Goal: Task Accomplishment & Management: Manage account settings

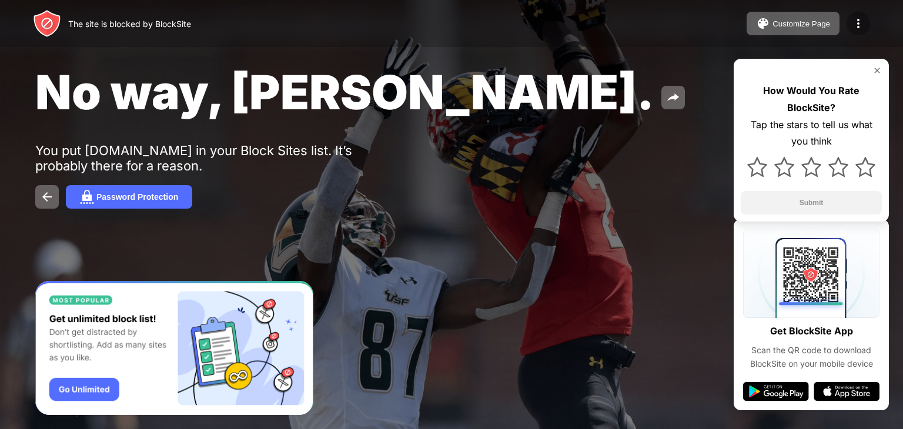
click at [854, 19] on img at bounding box center [858, 23] width 14 height 14
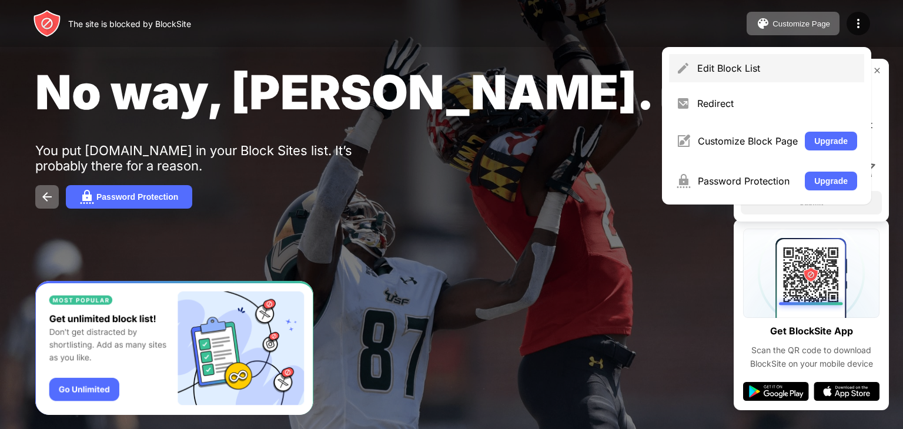
click at [718, 69] on div "Edit Block List" at bounding box center [777, 68] width 160 height 12
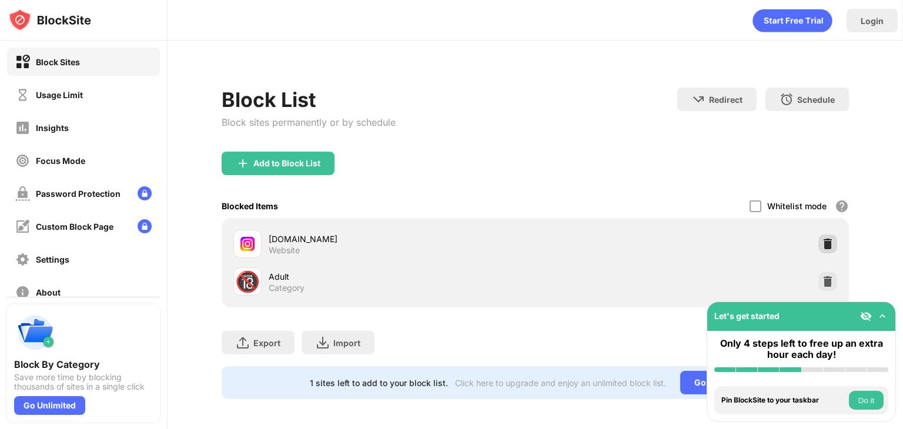
click at [822, 244] on img at bounding box center [828, 244] width 12 height 12
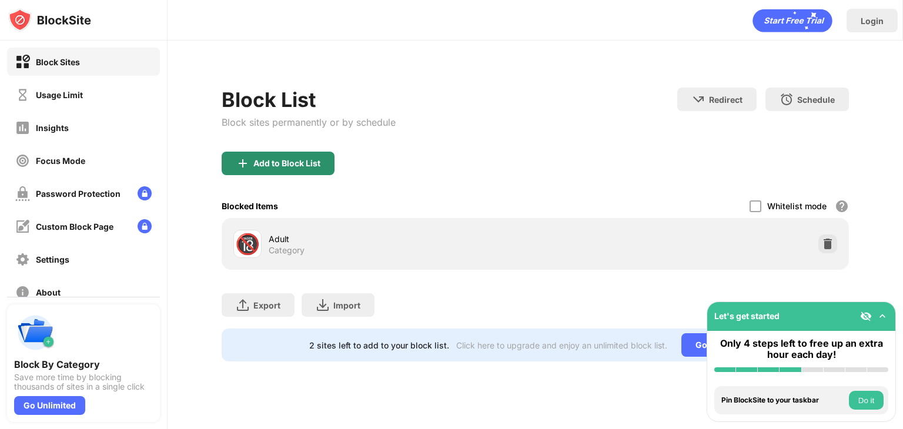
click at [262, 170] on div "Add to Block List" at bounding box center [278, 164] width 113 height 24
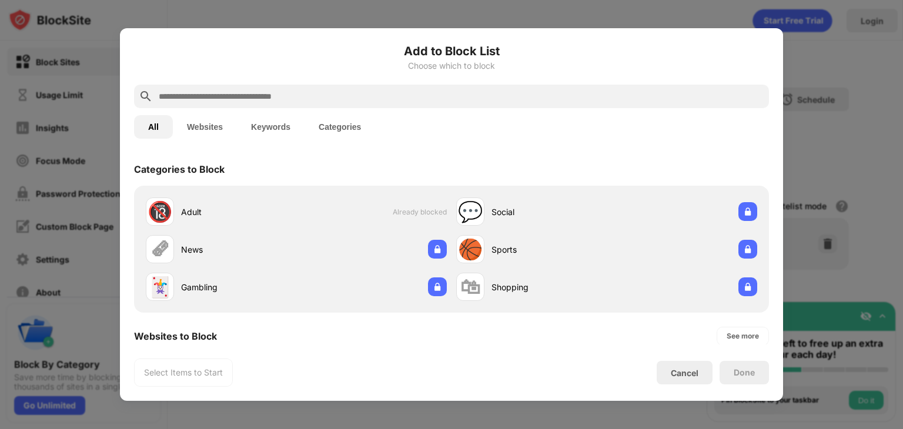
click at [333, 94] on input "text" at bounding box center [461, 96] width 607 height 14
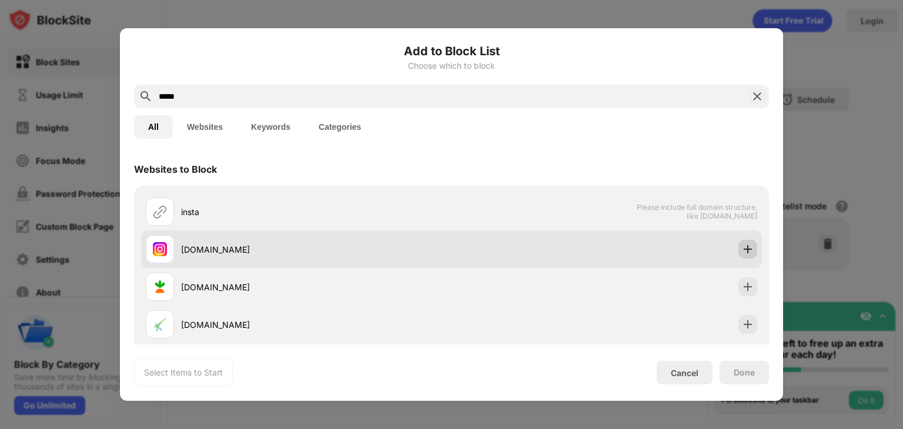
type input "*****"
click at [742, 247] on img at bounding box center [748, 249] width 12 height 12
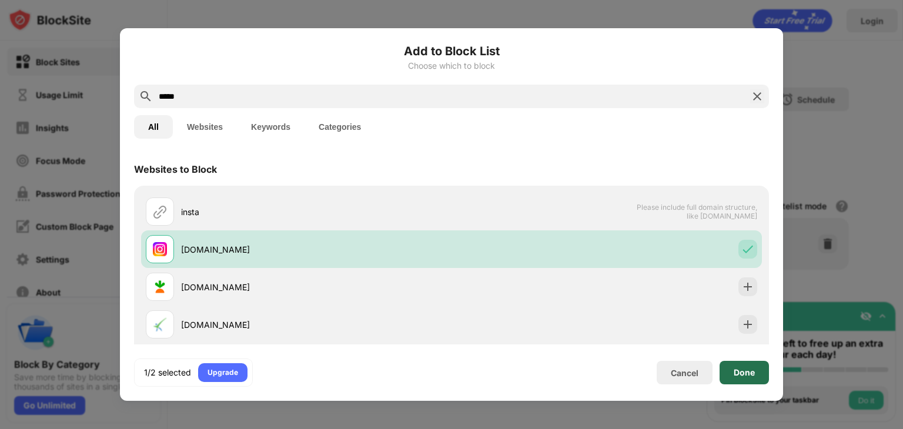
click at [745, 376] on div "Done" at bounding box center [743, 372] width 21 height 9
